Goal: Find specific page/section: Find specific page/section

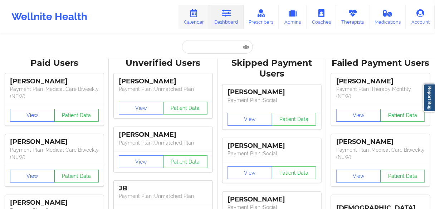
click at [200, 20] on link "Calendar" at bounding box center [194, 17] width 31 height 24
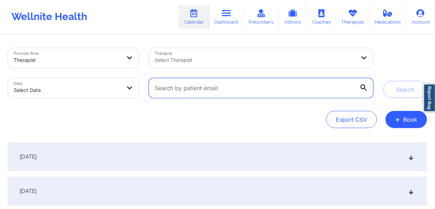
click at [178, 89] on input "text" at bounding box center [261, 88] width 225 height 20
paste input "[PERSON_NAME]"
type input "[PERSON_NAME]"
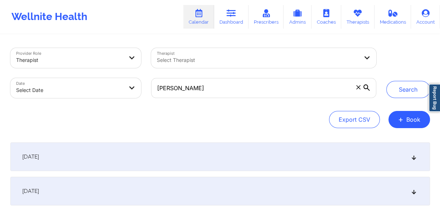
select select "2025-8"
select select "2025-9"
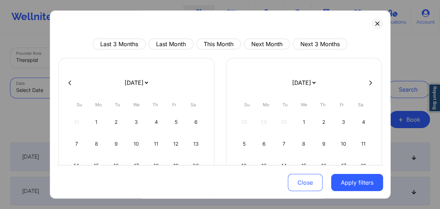
click at [66, 81] on button at bounding box center [69, 83] width 7 height 6
select select "2025-7"
select select "2025-8"
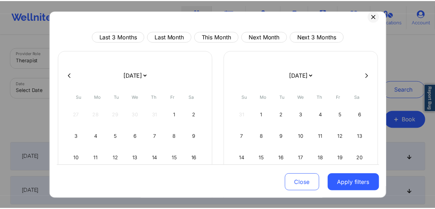
scroll to position [29, 0]
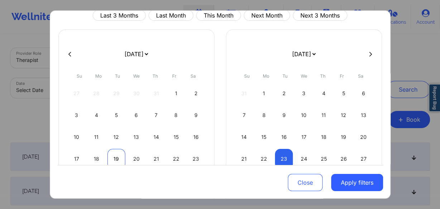
click at [116, 155] on div "19" at bounding box center [116, 159] width 18 height 20
select select "2025-7"
select select "2025-8"
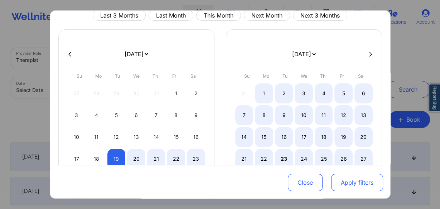
click at [356, 183] on button "Apply filters" at bounding box center [357, 182] width 52 height 17
click at [348, 182] on button "Apply filters" at bounding box center [357, 182] width 52 height 17
select select "2025-7"
select select "2025-8"
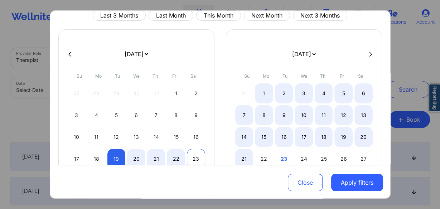
select select "2025-7"
select select "2025-8"
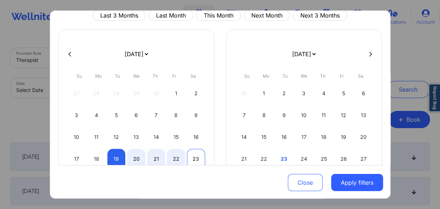
click at [194, 154] on div "23" at bounding box center [196, 159] width 18 height 20
select select "2025-7"
select select "2025-8"
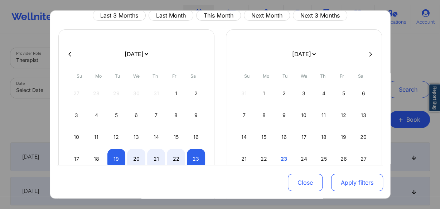
click at [357, 186] on button "Apply filters" at bounding box center [357, 182] width 52 height 17
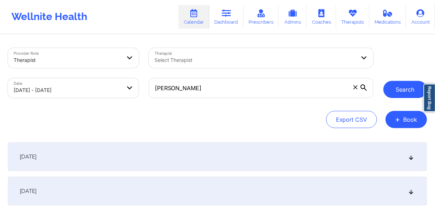
click at [394, 89] on button "Search" at bounding box center [406, 89] width 44 height 17
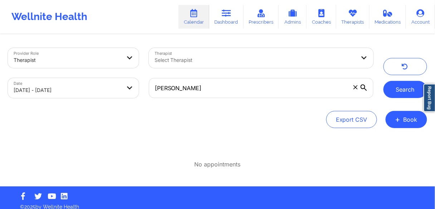
click at [395, 90] on button "Search" at bounding box center [406, 89] width 44 height 17
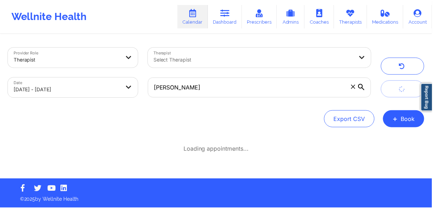
click at [395, 90] on button "submit" at bounding box center [406, 89] width 44 height 17
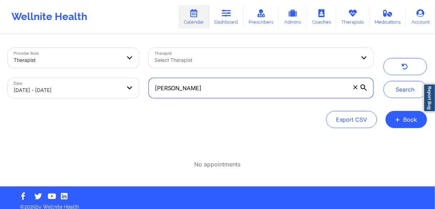
drag, startPoint x: 199, startPoint y: 88, endPoint x: 136, endPoint y: 87, distance: 62.7
click at [136, 87] on div "Provider Role Therapist Therapist Select Therapist Date [DATE] - [DATE] [PERSON…" at bounding box center [191, 73] width 376 height 60
